Goal: Information Seeking & Learning: Learn about a topic

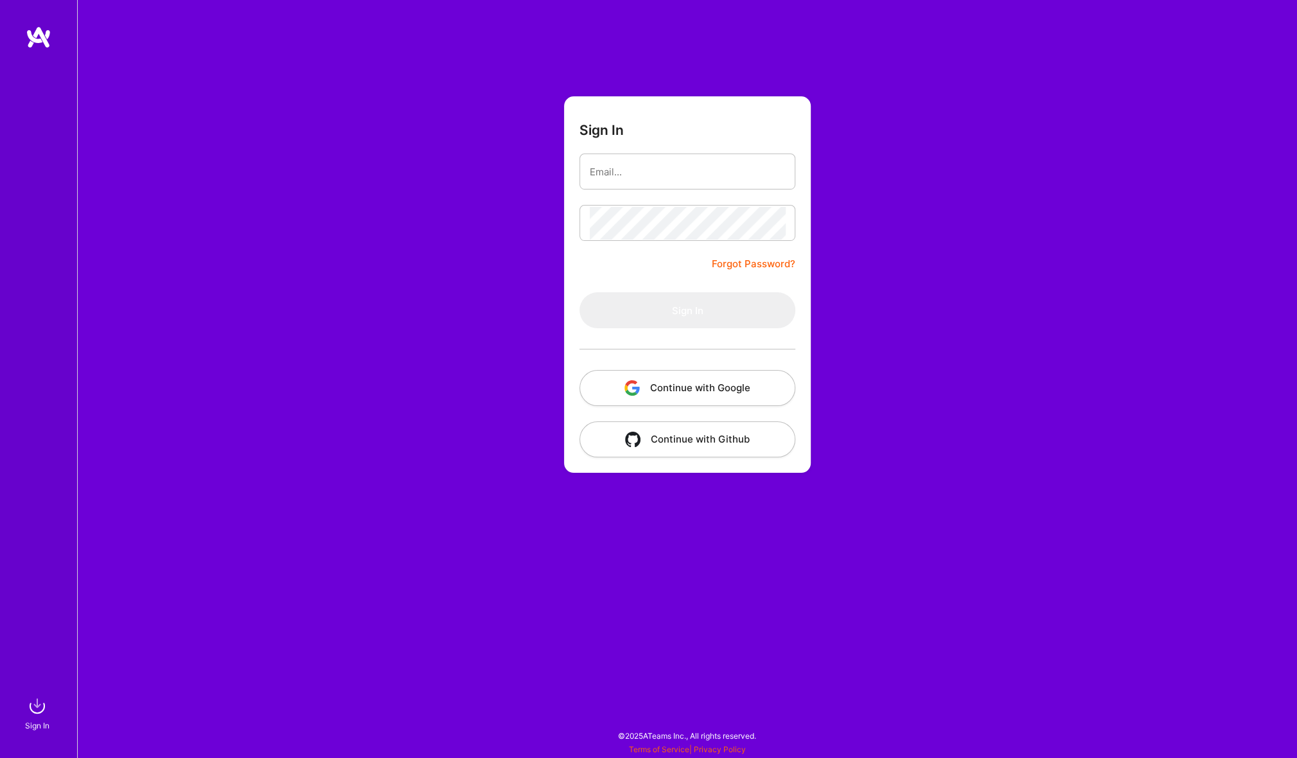
click at [708, 389] on button "Continue with Google" at bounding box center [688, 388] width 216 height 36
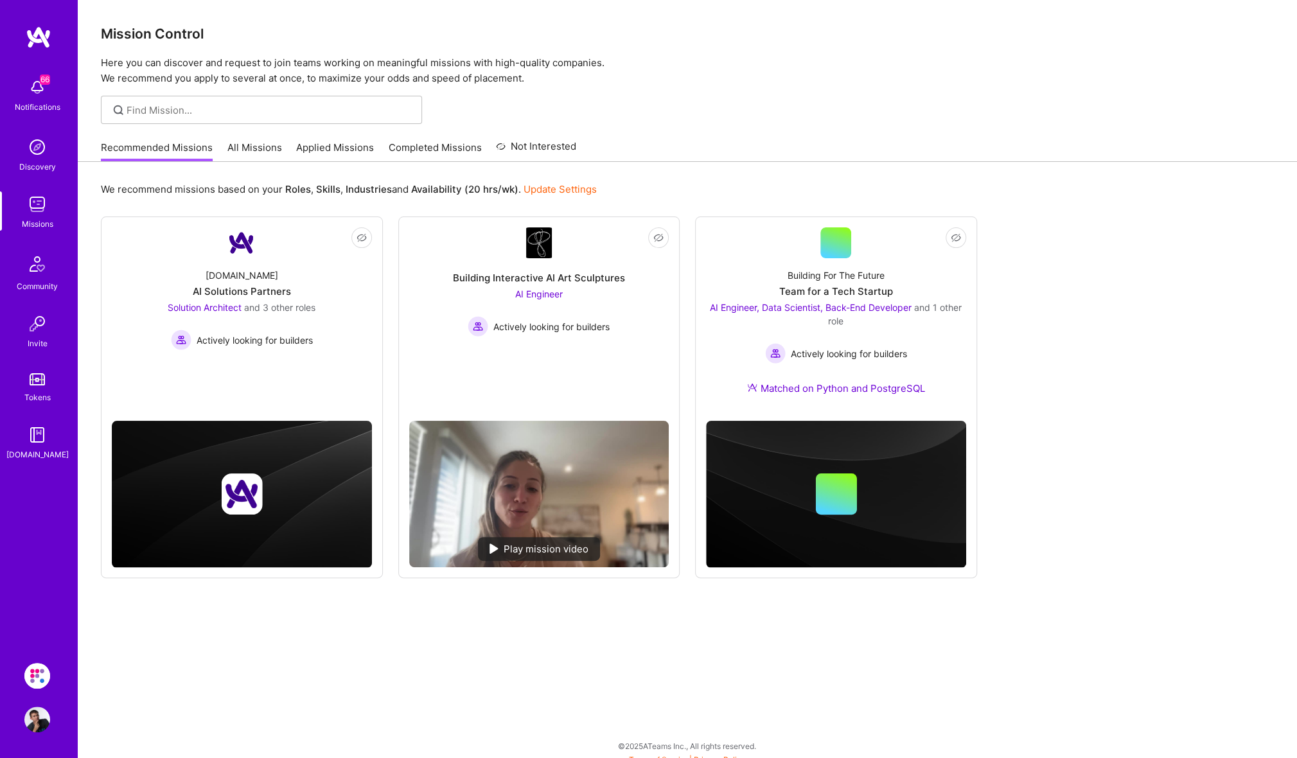
click at [249, 141] on link "All Missions" at bounding box center [254, 151] width 55 height 21
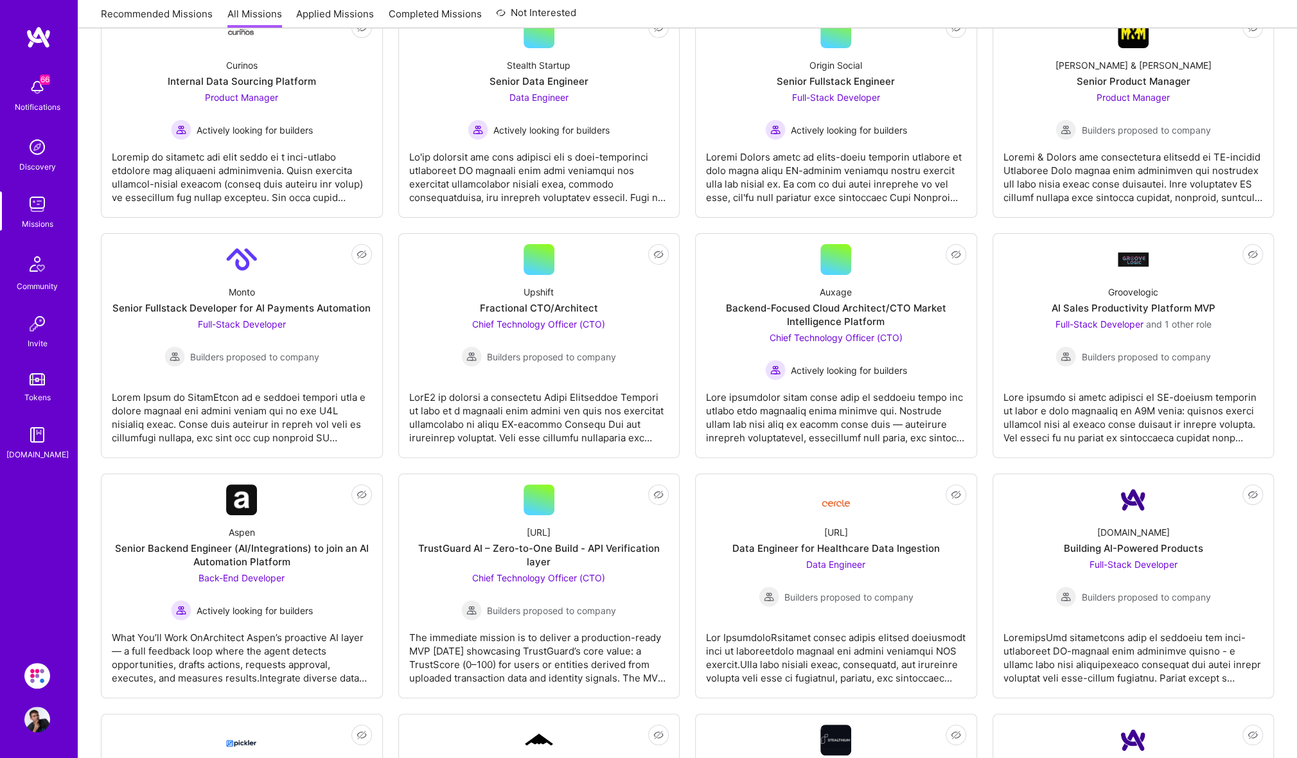
scroll to position [211, 0]
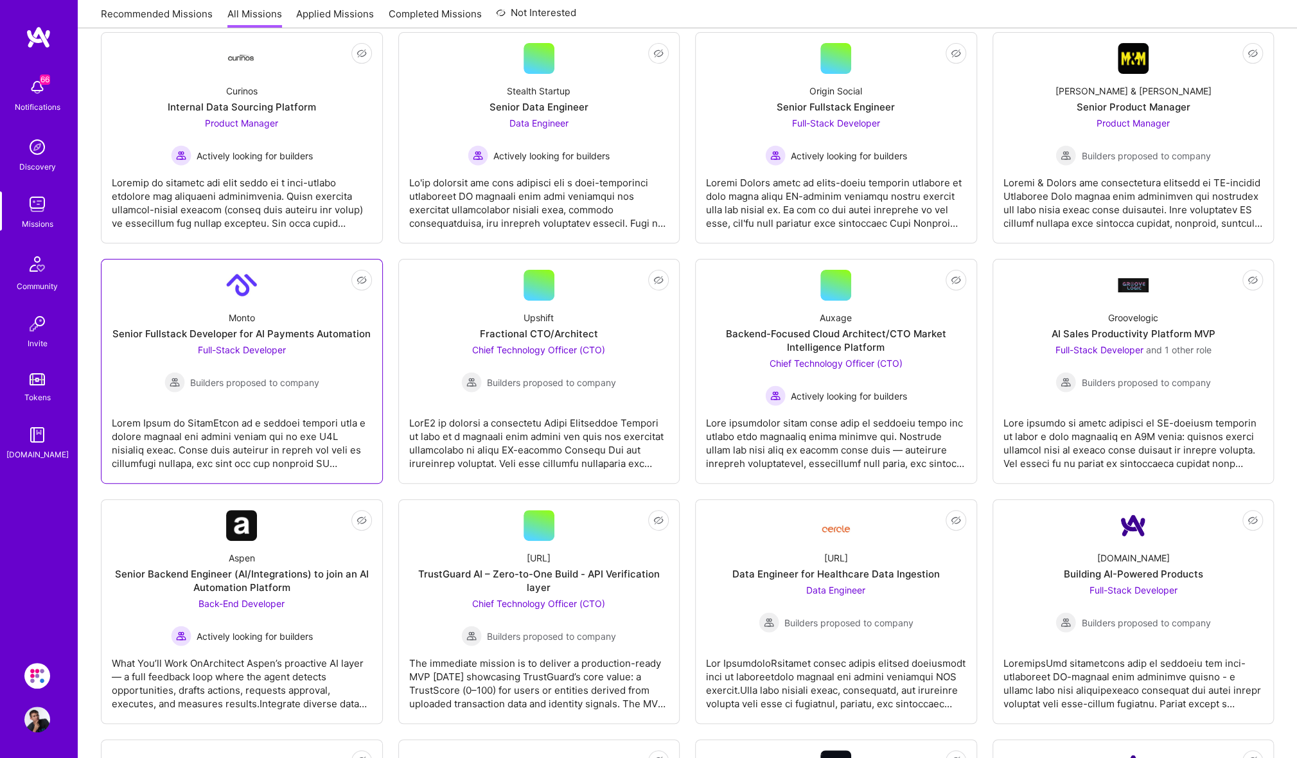
click at [268, 307] on div "Monto Senior Fullstack Developer for AI Payments Automation Full-Stack Develope…" at bounding box center [242, 347] width 260 height 92
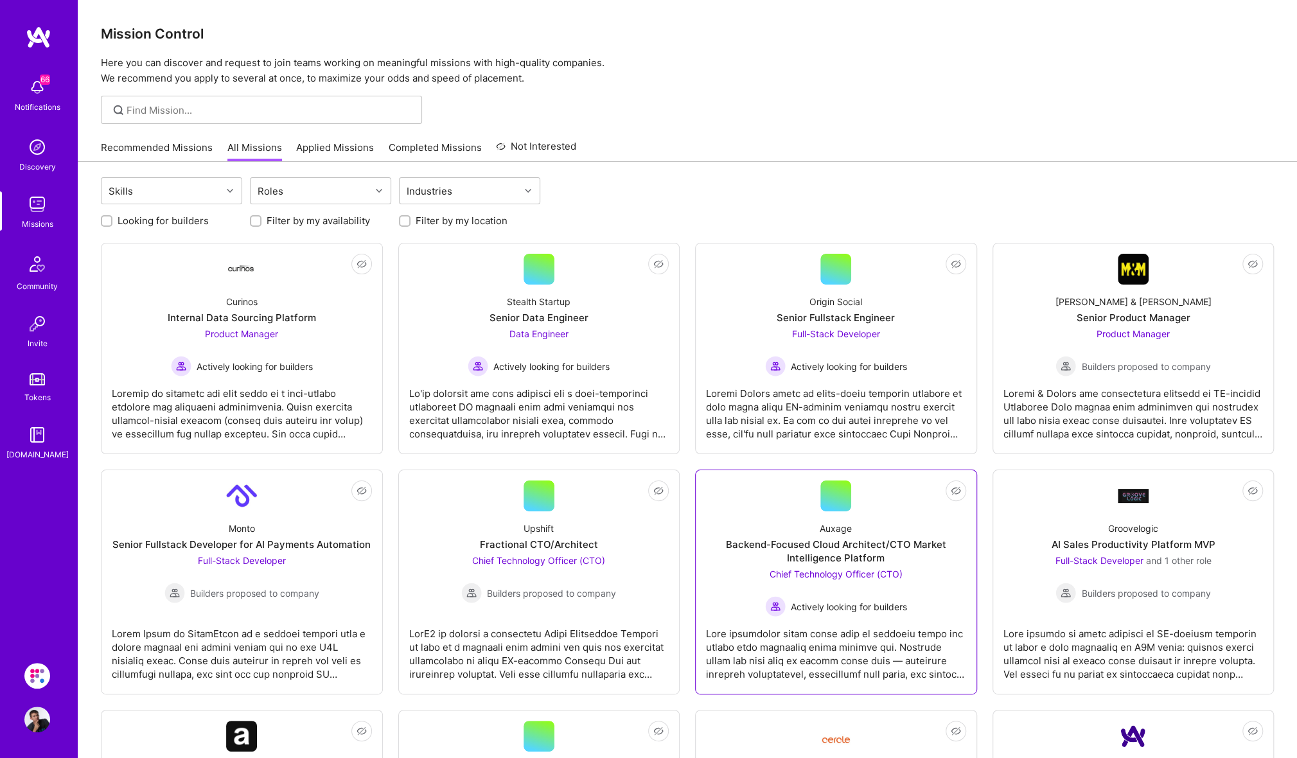
scroll to position [211, 0]
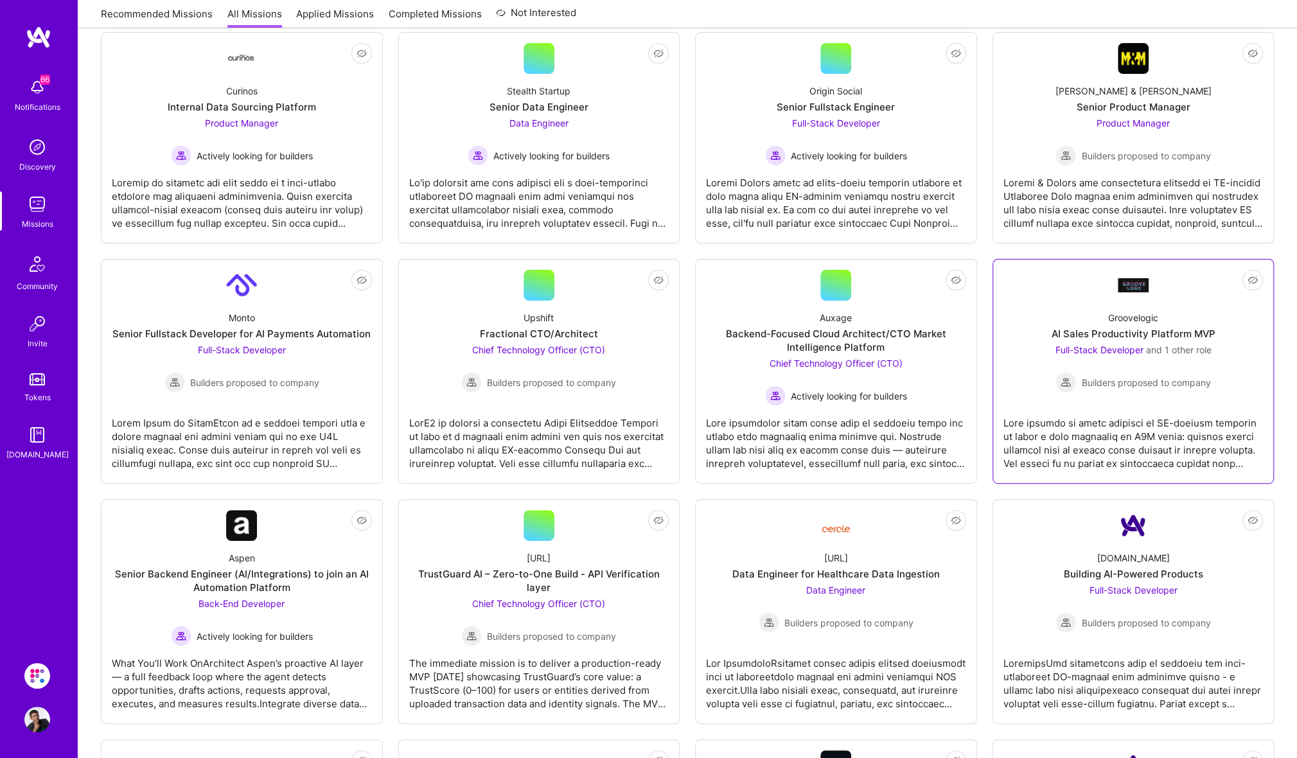
click at [1151, 382] on span "Builders proposed to company" at bounding box center [1146, 382] width 129 height 13
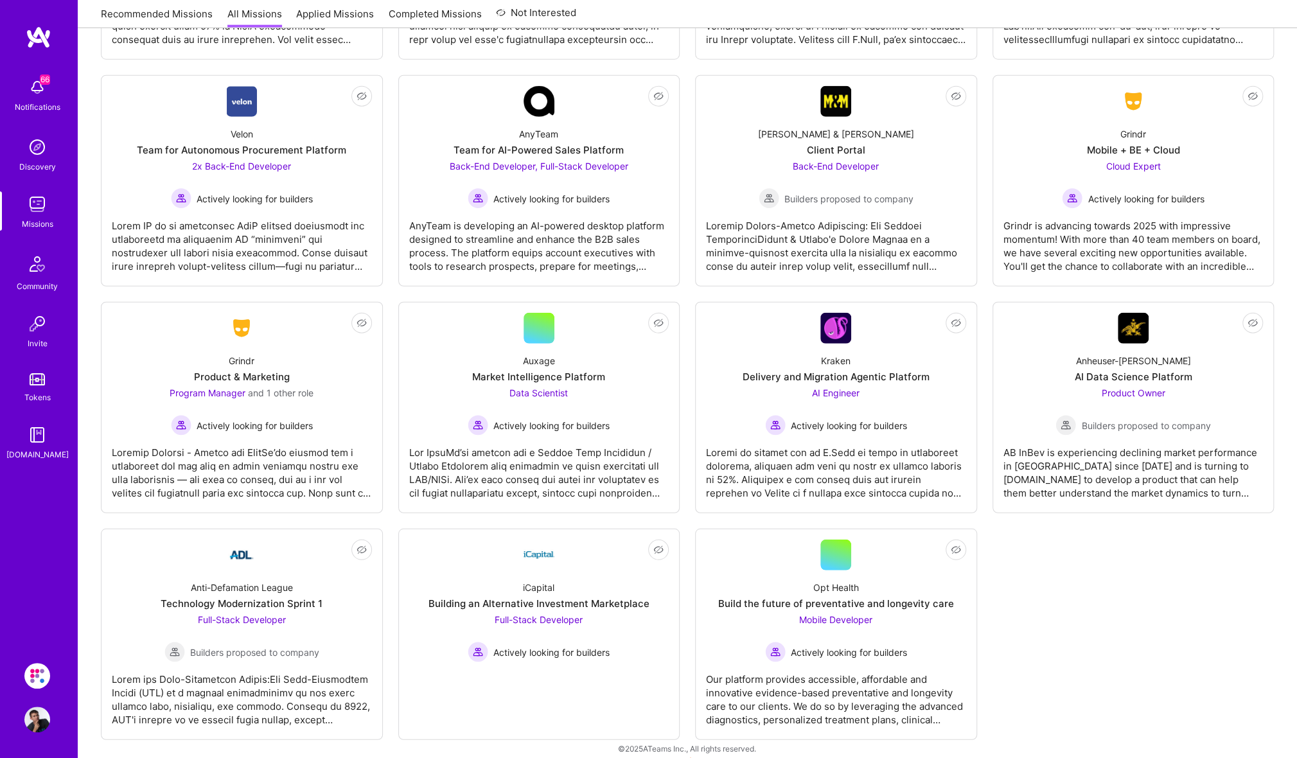
scroll to position [2578, 0]
